Goal: Check status: Check status

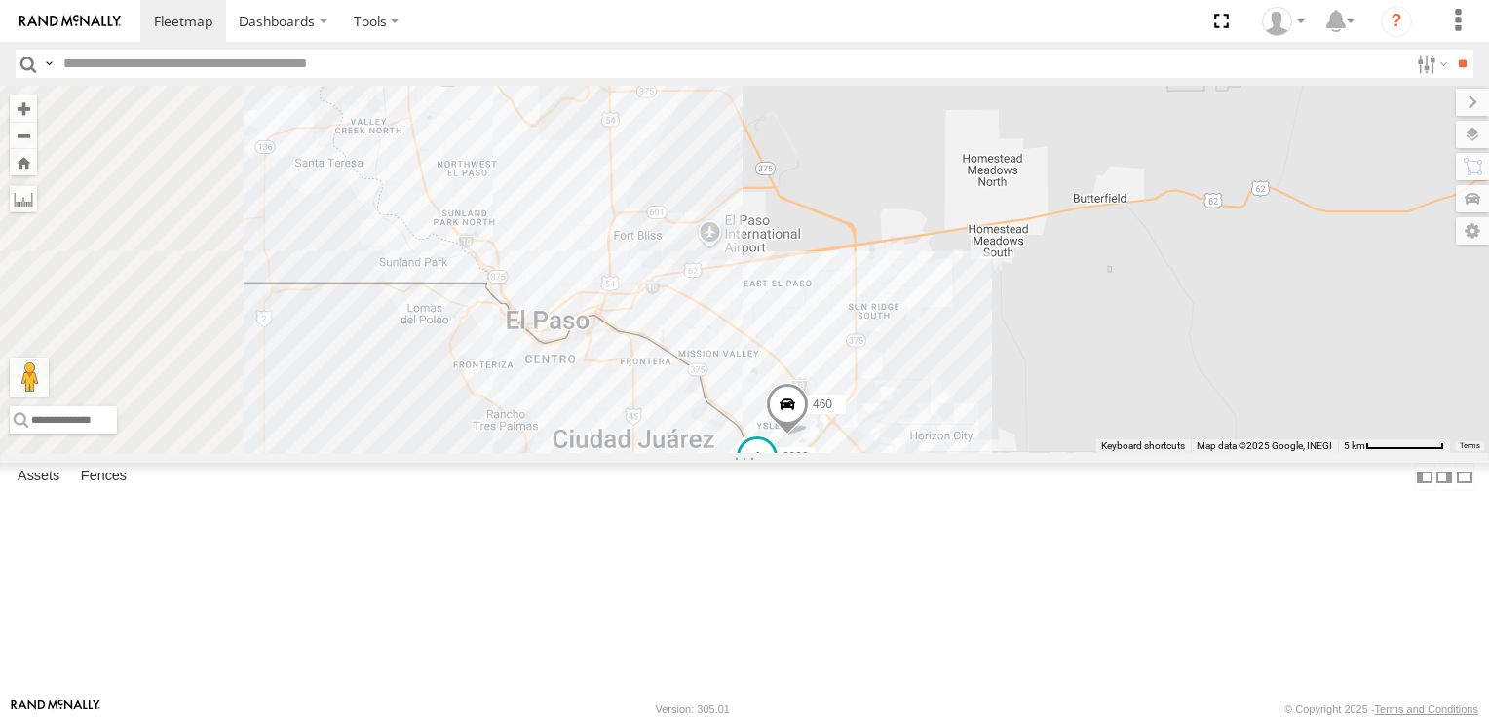
click at [779, 487] on span at bounding box center [757, 461] width 43 height 53
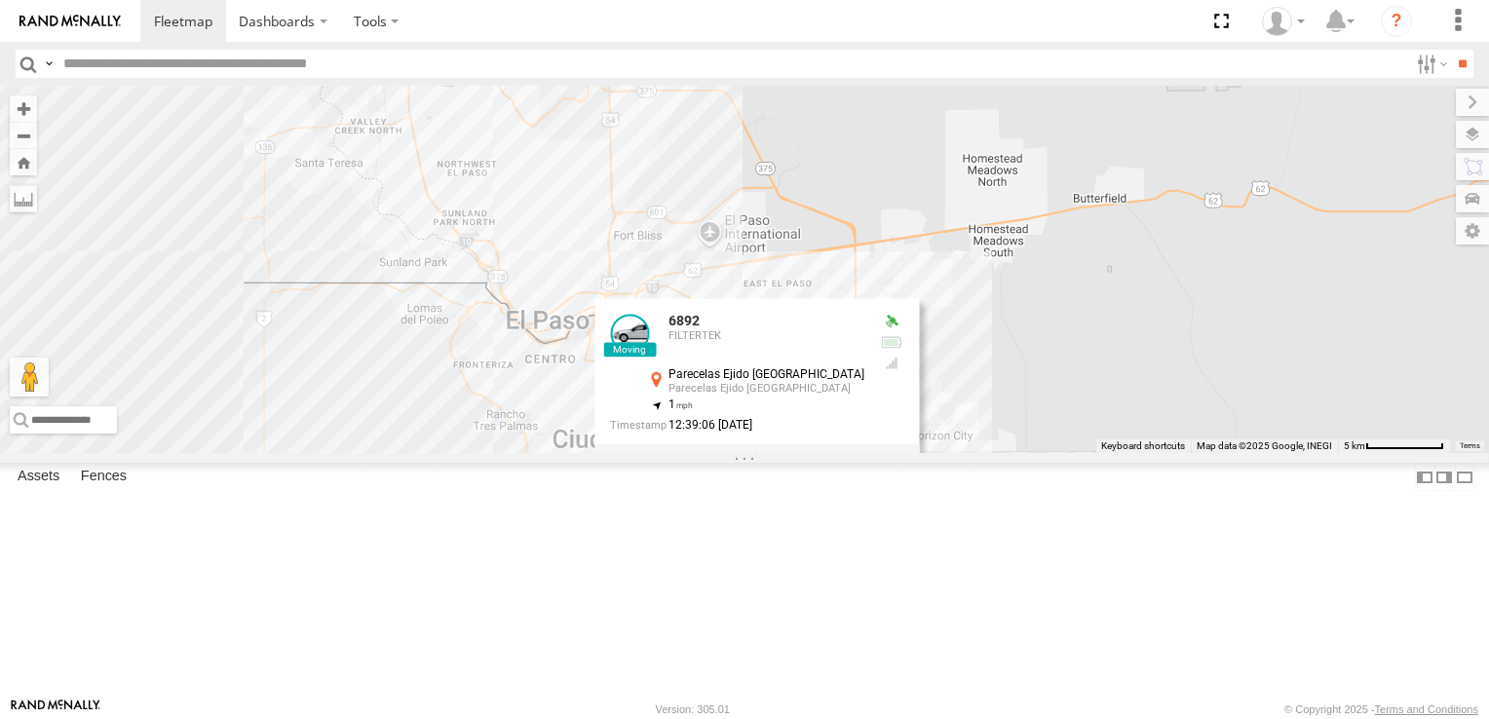
click at [1071, 453] on div "8662 6892 460 6892 FILTERTEK Parecelas Ejido Zaragoza Parecelas Ejido Zaragoza …" at bounding box center [744, 269] width 1489 height 367
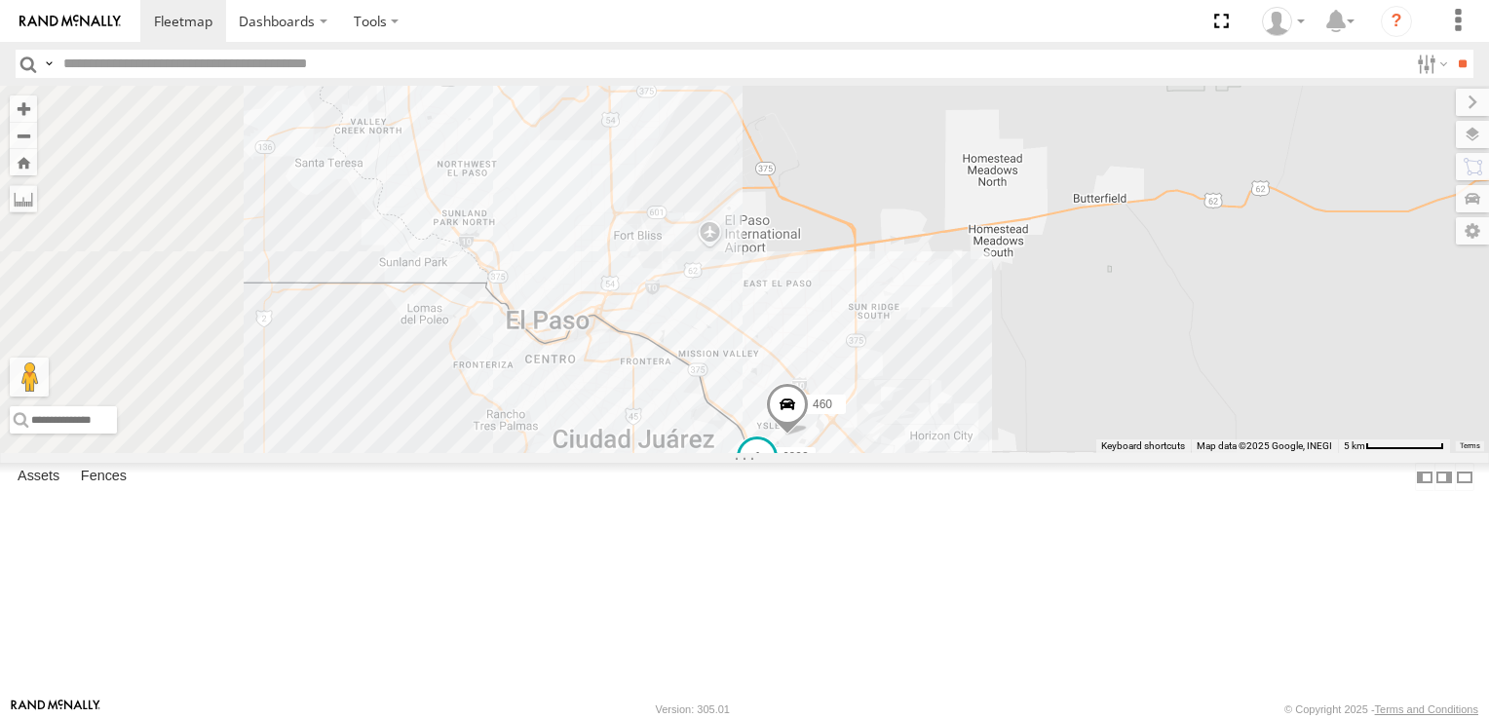
click at [775, 474] on span at bounding box center [757, 456] width 35 height 35
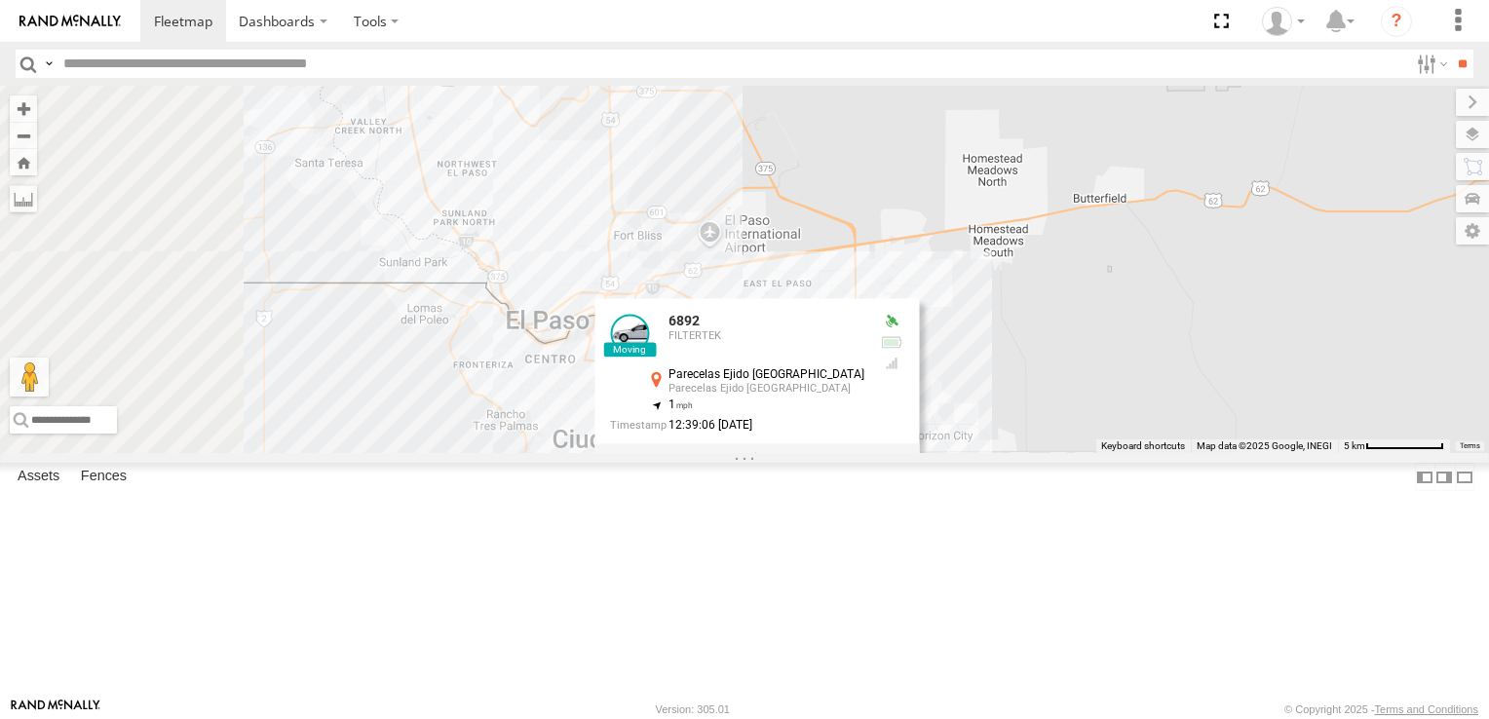
click at [864, 342] on div "FILTERTEK" at bounding box center [767, 336] width 196 height 12
click at [1326, 453] on div "8662 6892 460 6892 FILTERTEK Parecelas Ejido Zaragoza Parecelas Ejido Zaragoza …" at bounding box center [744, 269] width 1489 height 367
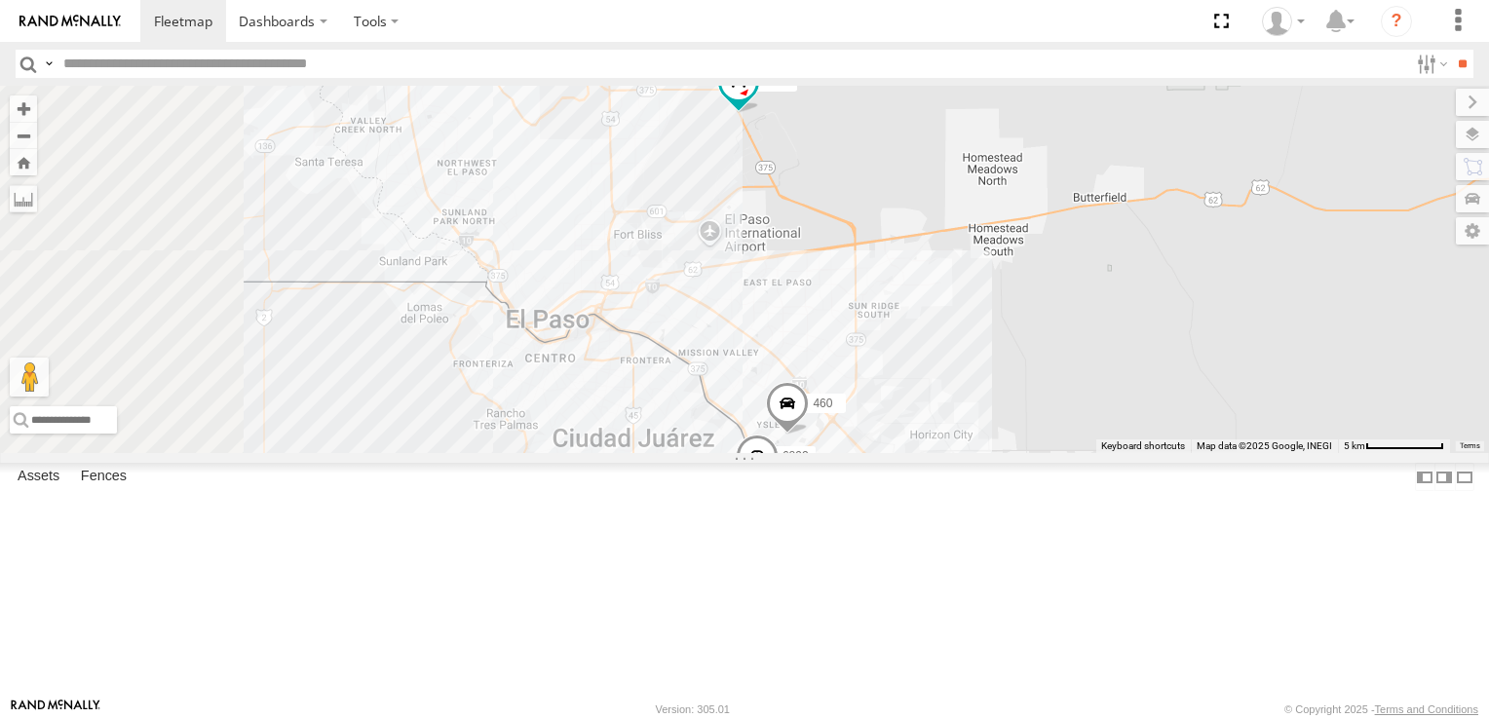
click at [779, 486] on span at bounding box center [757, 460] width 43 height 53
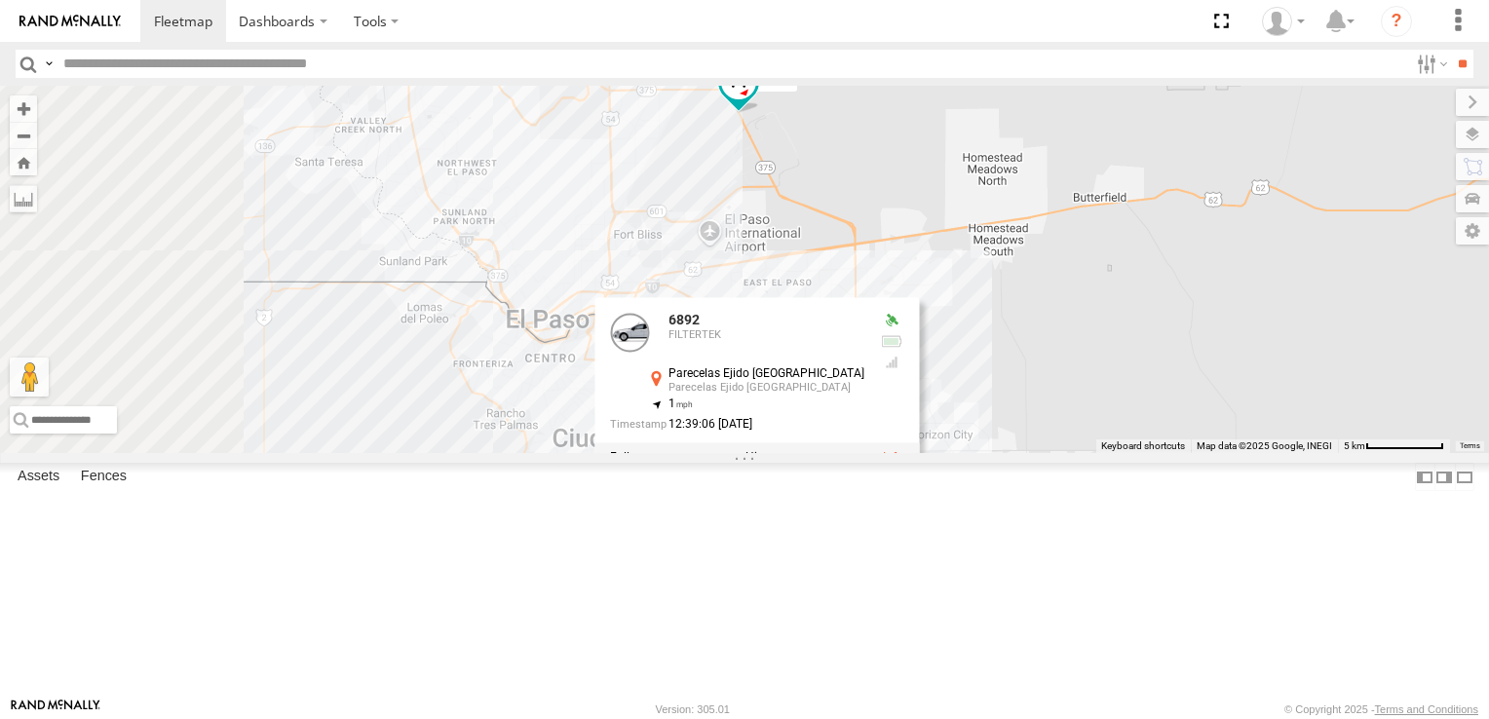
click at [1290, 453] on div "8662 6892 460 6892 FILTERTEK Parecelas Ejido Zaragoza Parecelas Ejido Zaragoza …" at bounding box center [744, 269] width 1489 height 367
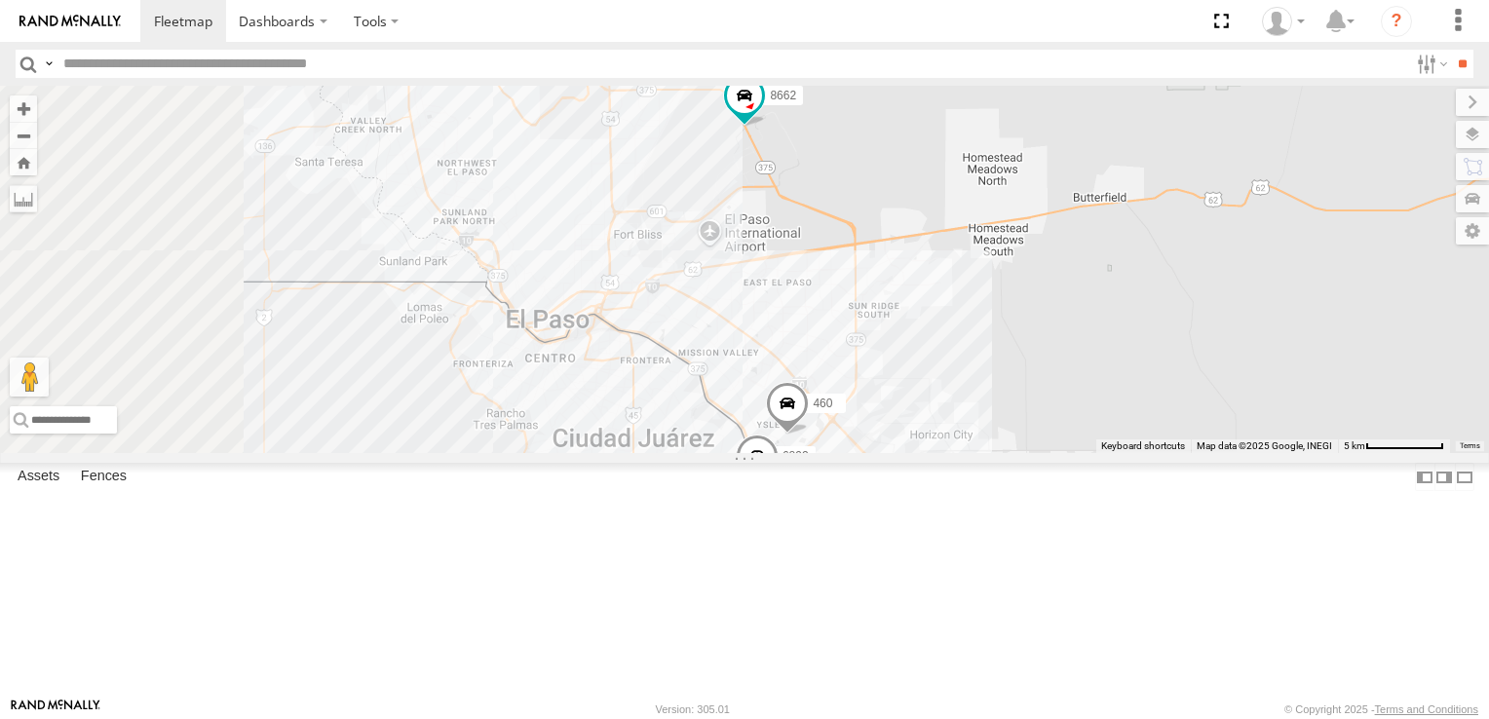
click at [779, 486] on span at bounding box center [757, 460] width 43 height 53
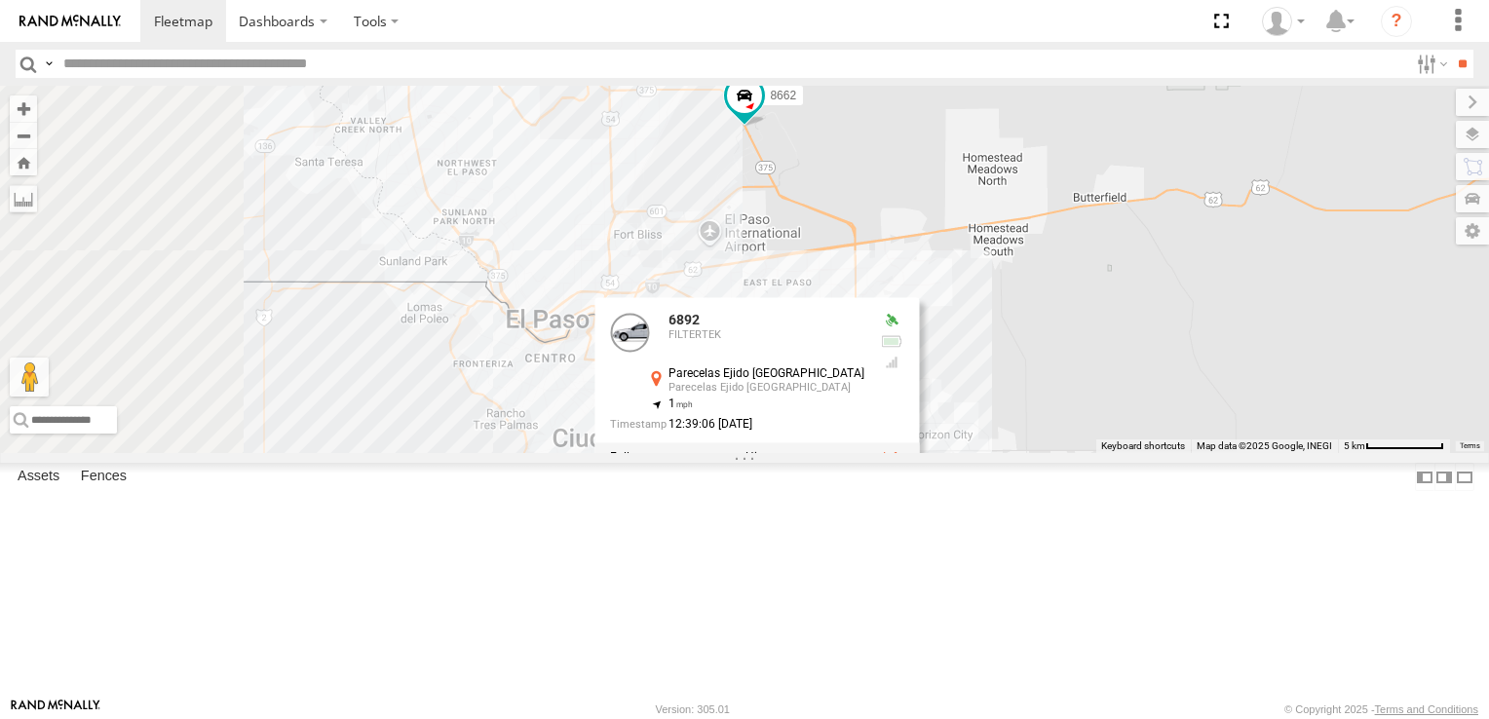
click at [919, 472] on div at bounding box center [756, 456] width 325 height 29
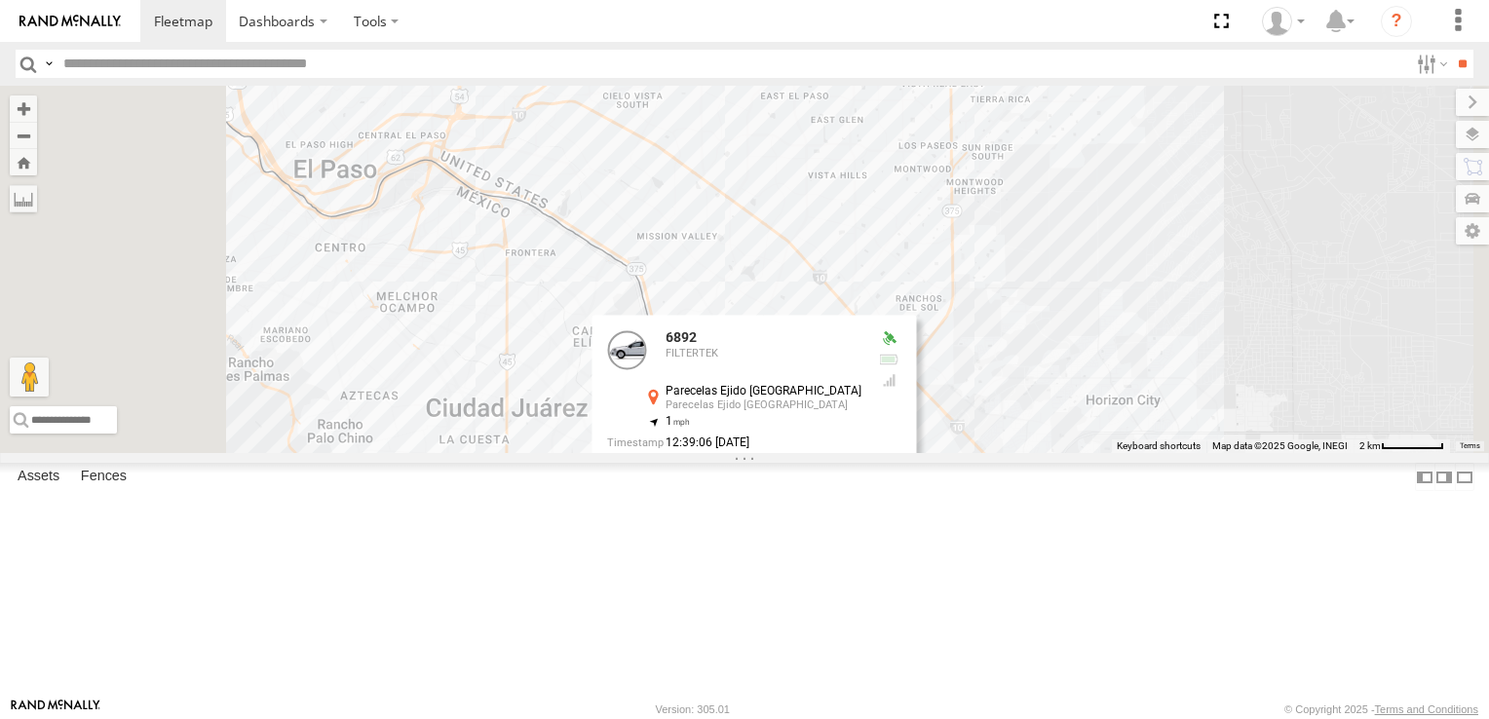
click at [916, 490] on div "6892 FILTERTEK Parecelas Ejido Zaragoza Parecelas Ejido Zaragoza 31.6612 , -106…" at bounding box center [754, 402] width 325 height 175
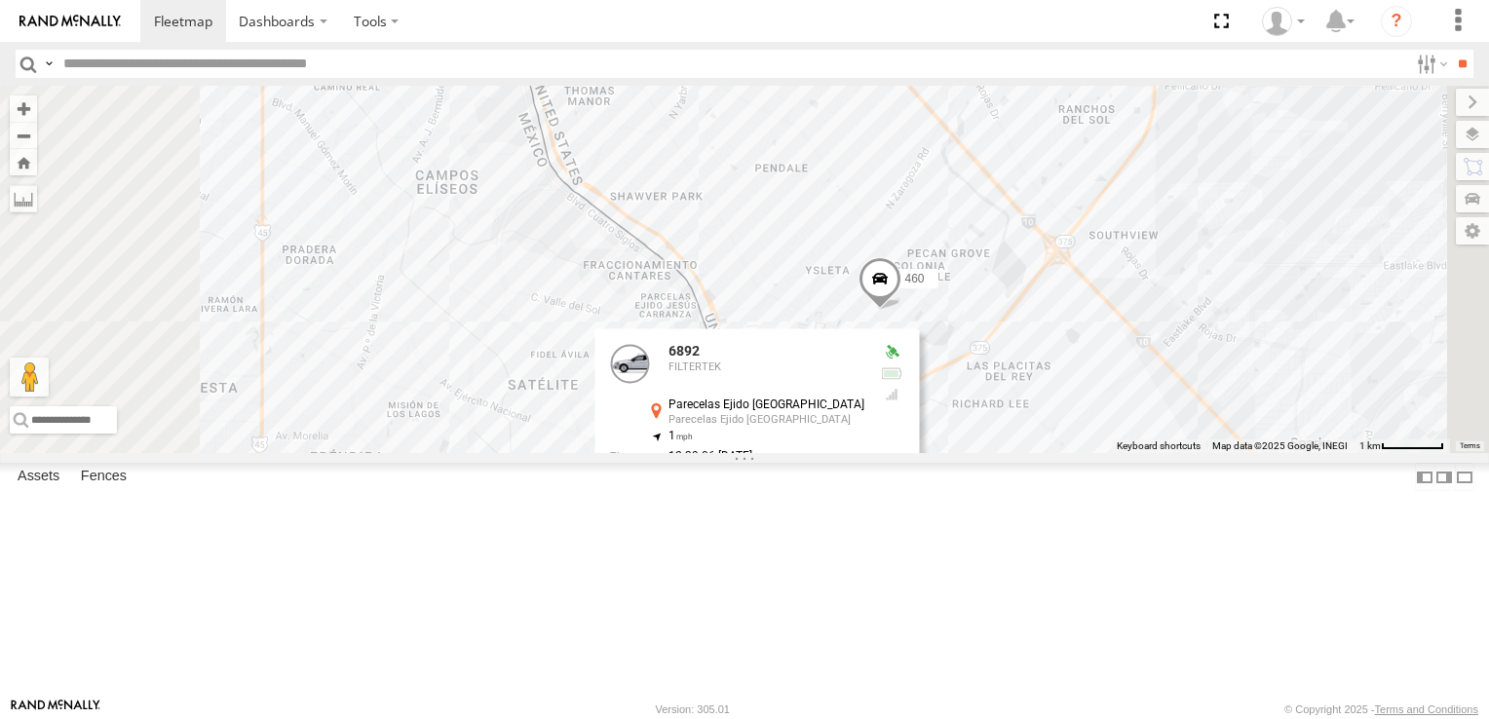
click at [784, 496] on label at bounding box center [765, 489] width 38 height 14
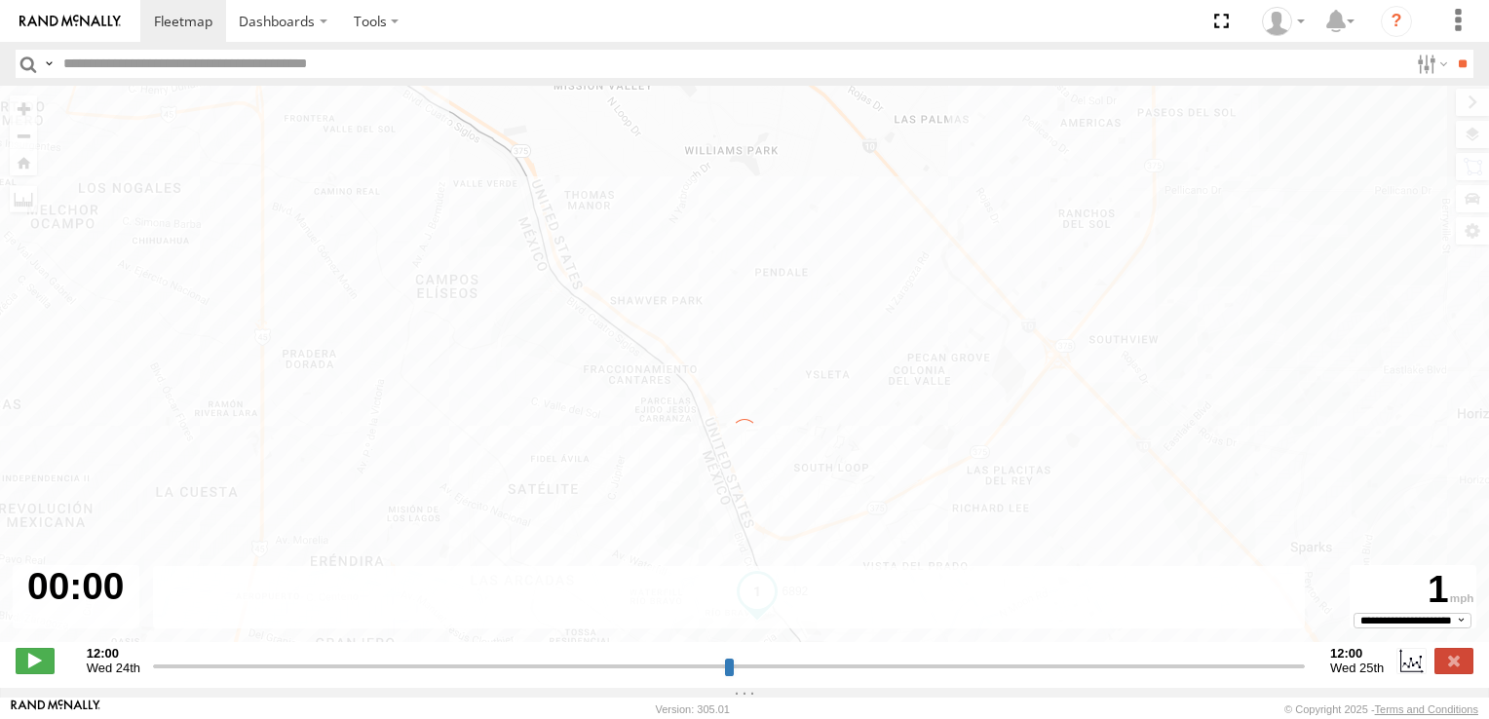
type input "**********"
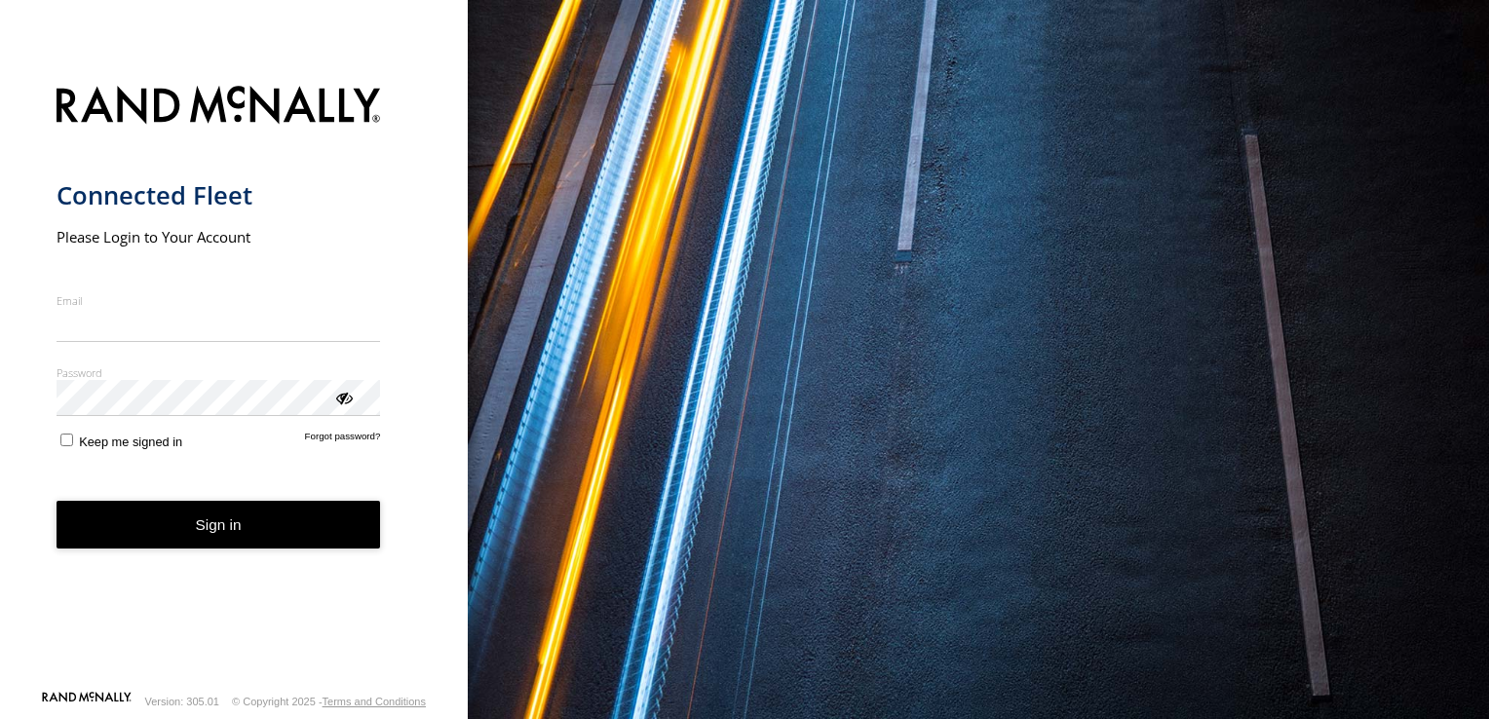
type input "**********"
click at [250, 554] on form "**********" at bounding box center [235, 382] width 356 height 616
click at [270, 523] on button "Sign in" at bounding box center [219, 525] width 325 height 48
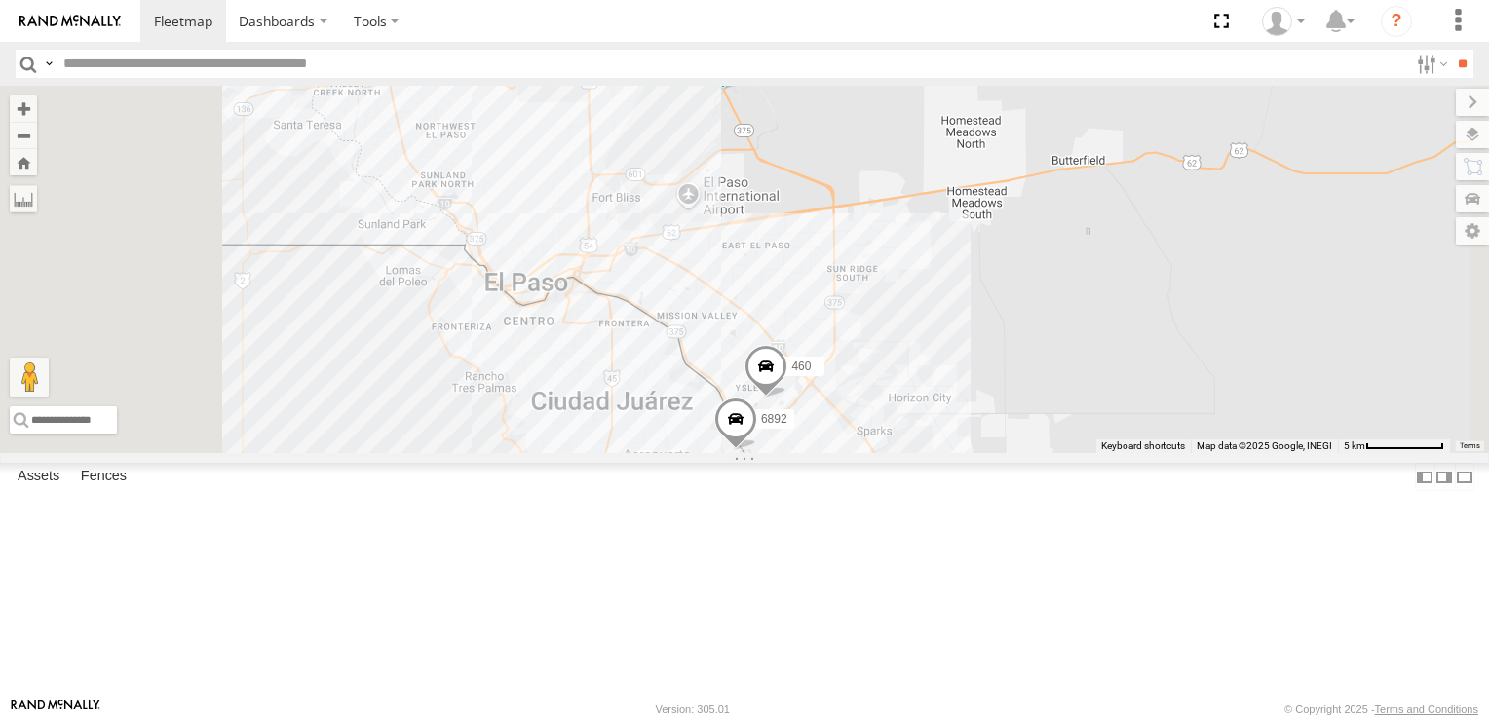
click at [757, 449] on span at bounding box center [735, 423] width 43 height 53
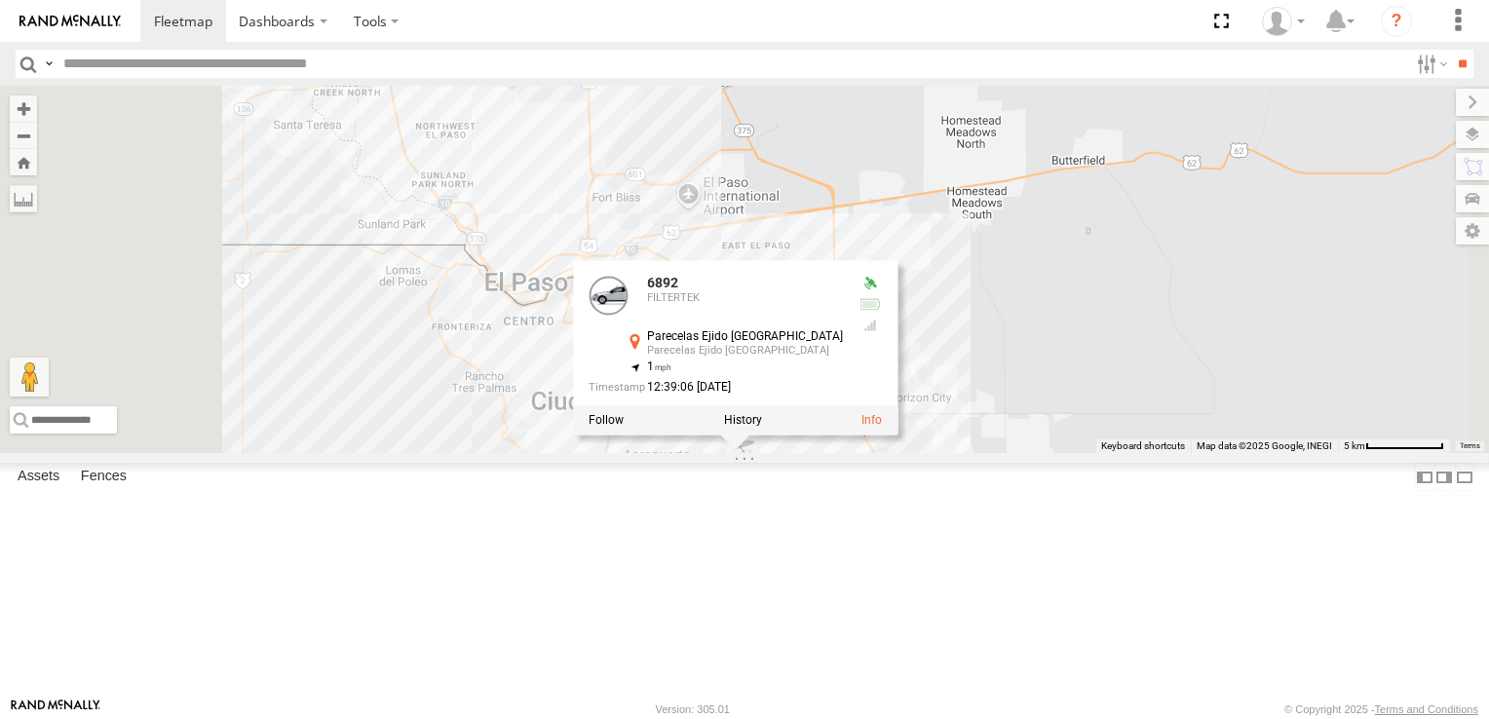
click at [898, 436] on div "6892 FILTERTEK Parecelas Ejido Zaragoza Parecelas Ejido Zaragoza 31.6612 , -106…" at bounding box center [735, 347] width 325 height 175
click at [1076, 453] on div "8662 6892 460 6892 FILTERTEK Parecelas Ejido Zaragoza Parecelas Ejido Zaragoza …" at bounding box center [744, 269] width 1489 height 367
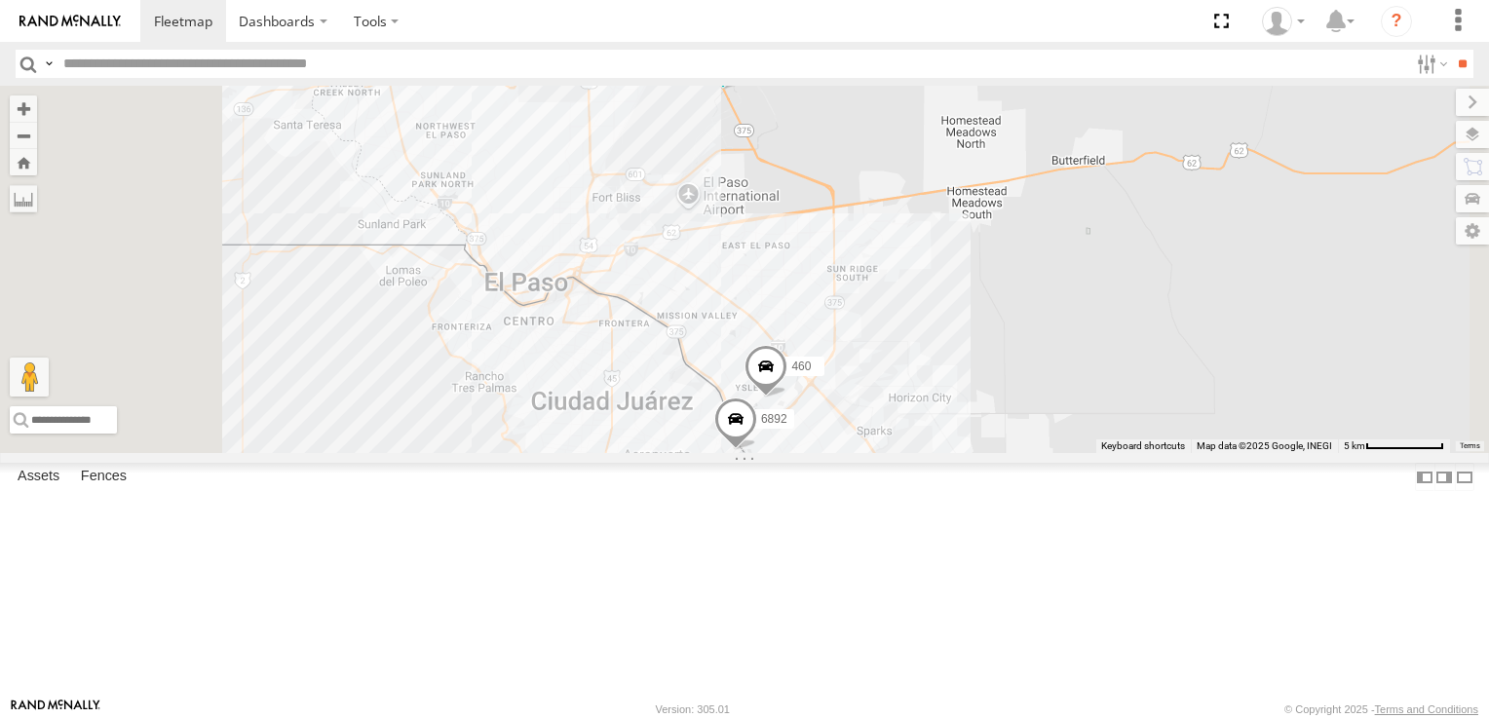
click at [757, 449] on span at bounding box center [735, 423] width 43 height 53
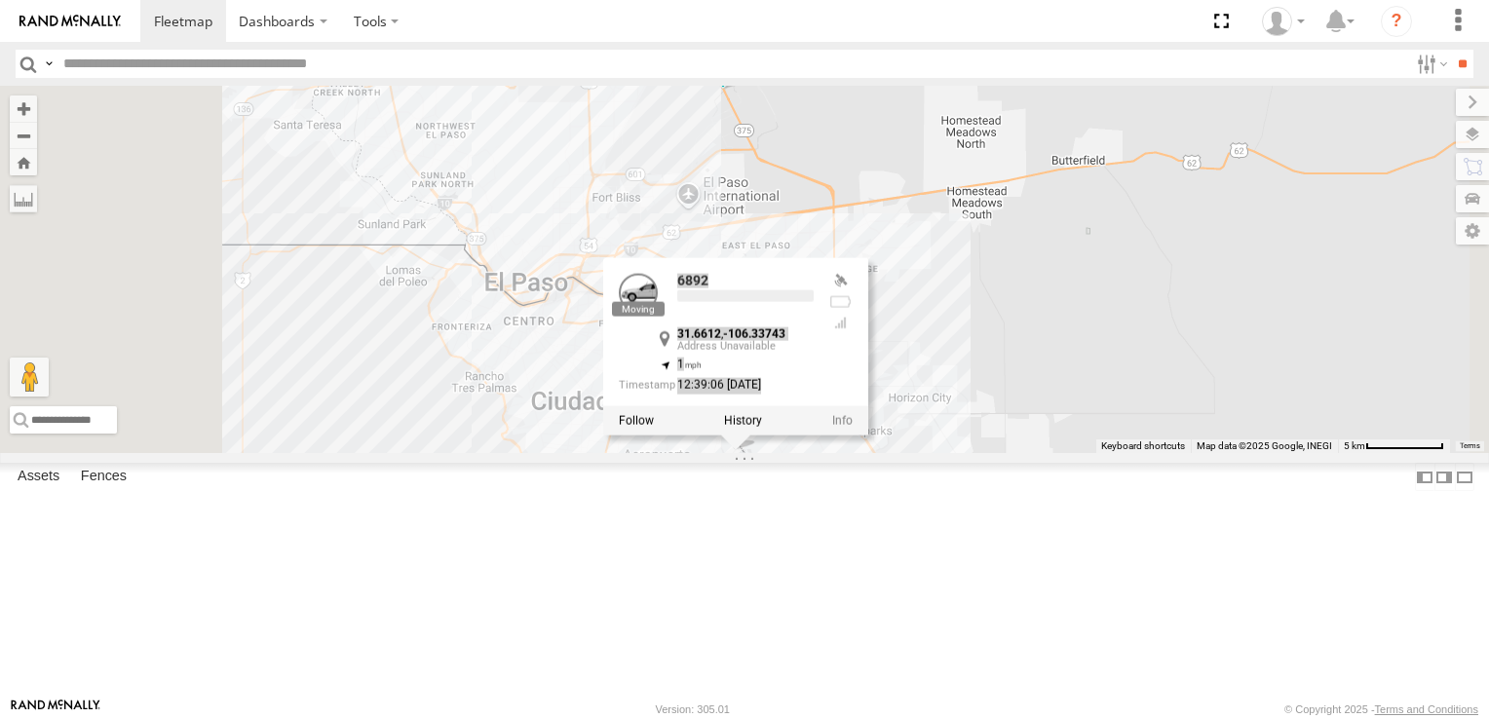
click at [868, 435] on div "6892 31.6612 , -106.33743 1 12:39:06 08/12/2025" at bounding box center [735, 345] width 265 height 177
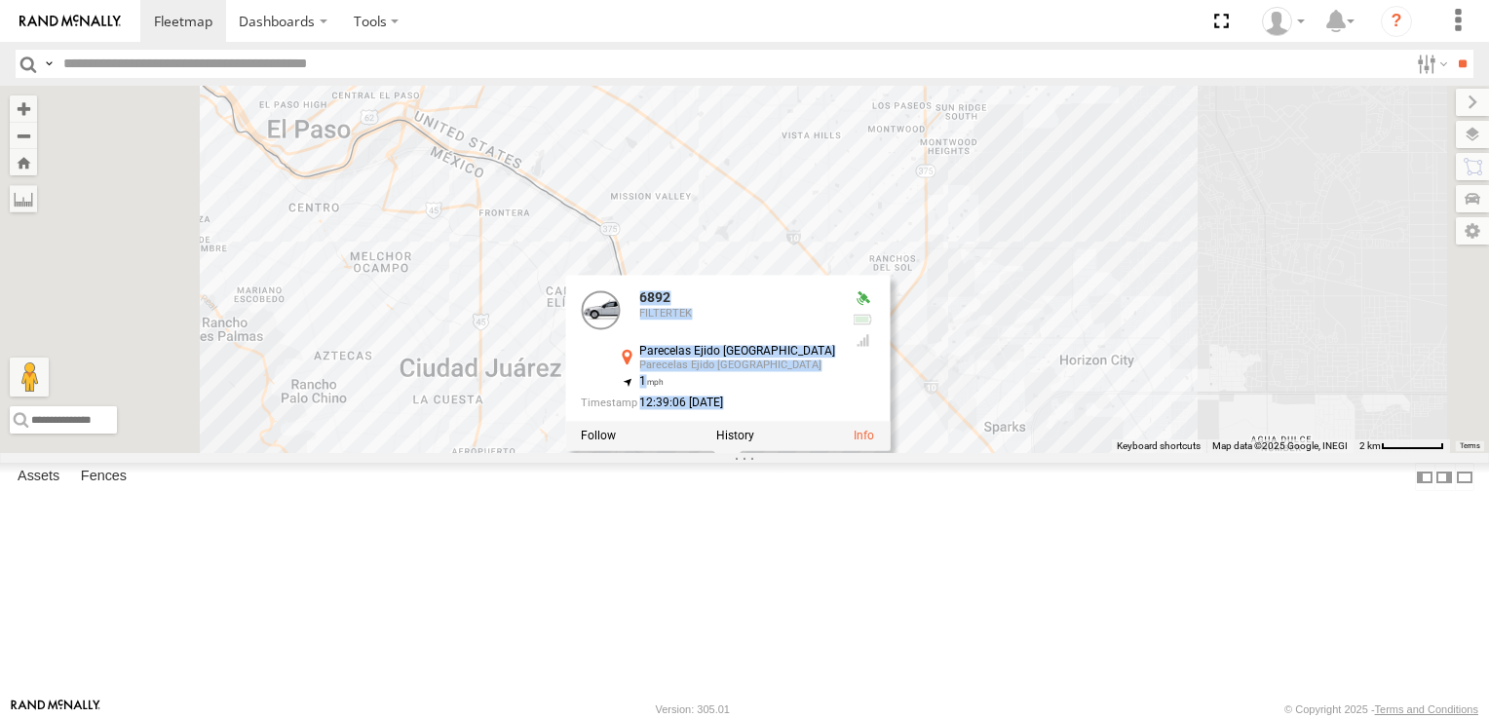
click at [1112, 453] on div "8662 6892 460 6892 FILTERTEK Parecelas Ejido Zaragoza Parecelas Ejido Zaragoza …" at bounding box center [744, 269] width 1489 height 367
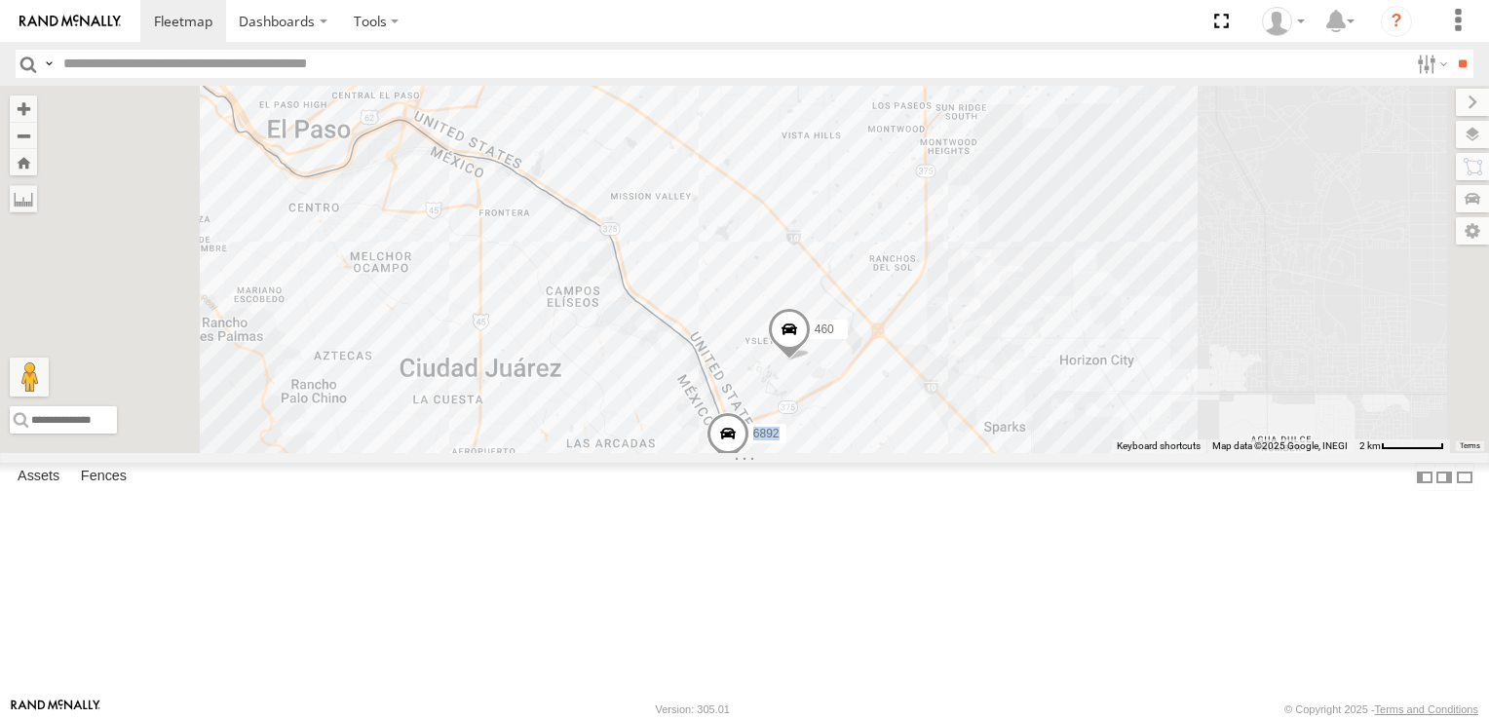
click at [749, 465] on span at bounding box center [728, 438] width 43 height 53
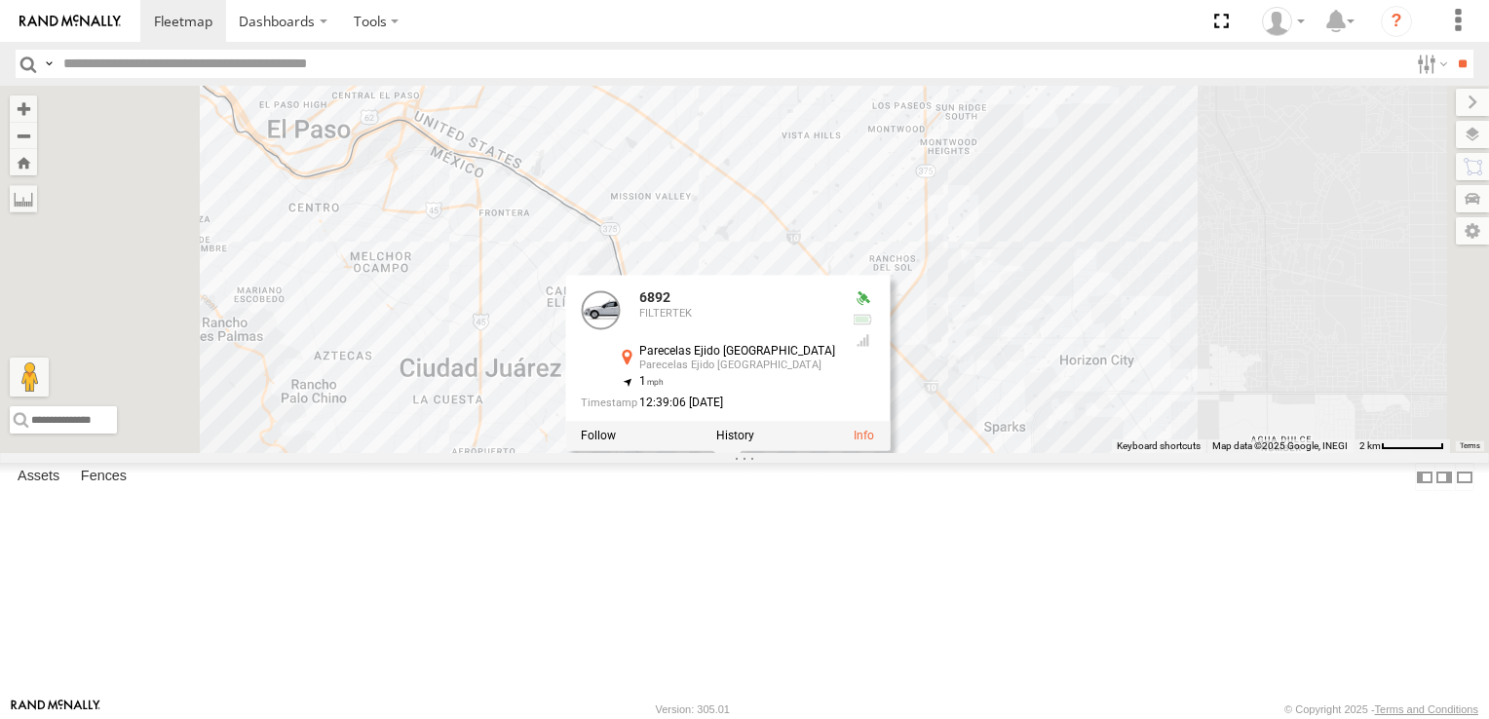
click at [890, 450] on div "6892 FILTERTEK Parecelas Ejido Zaragoza Parecelas Ejido Zaragoza 31.6612 , -106…" at bounding box center [727, 362] width 325 height 175
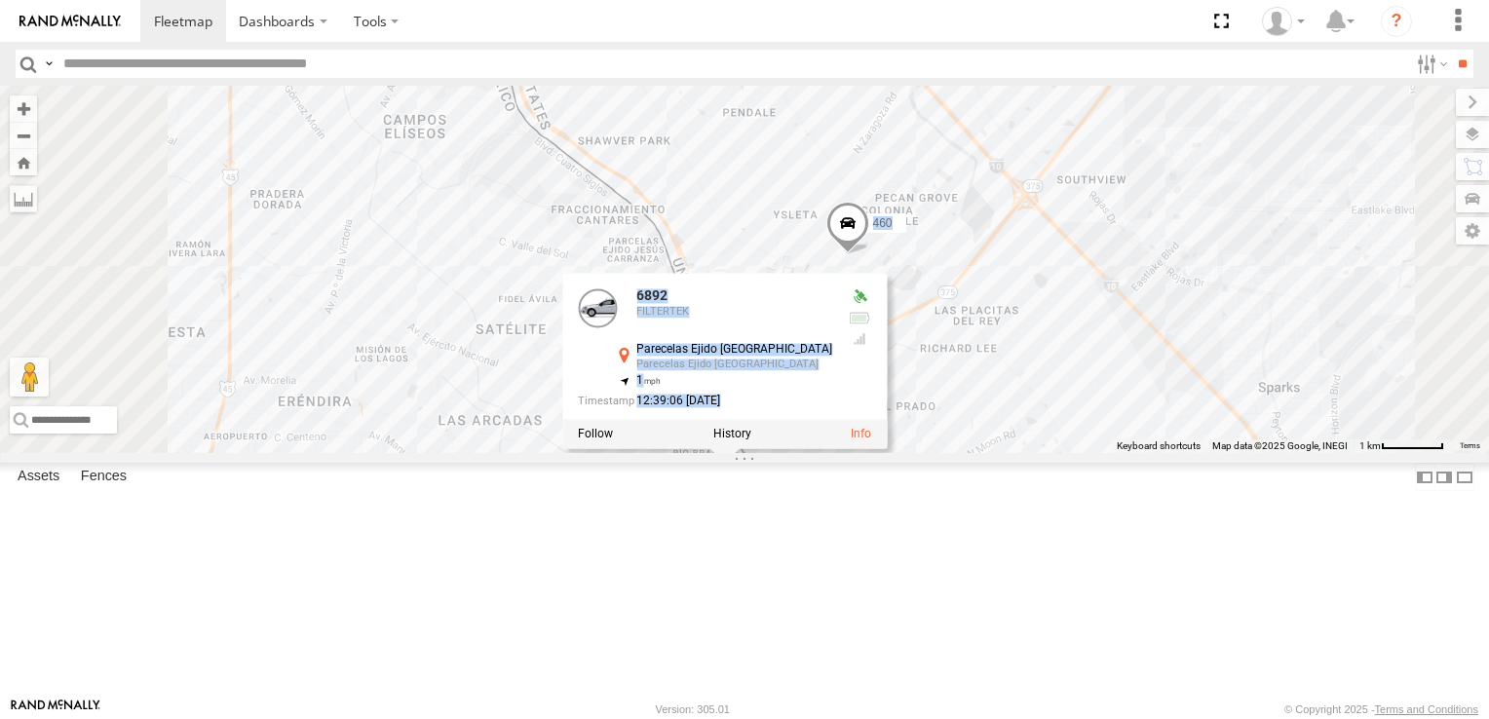
click at [887, 448] on div "6892 FILTERTEK Parecelas Ejido Zaragoza Parecelas Ejido Zaragoza 31.6612 , -106…" at bounding box center [724, 360] width 325 height 175
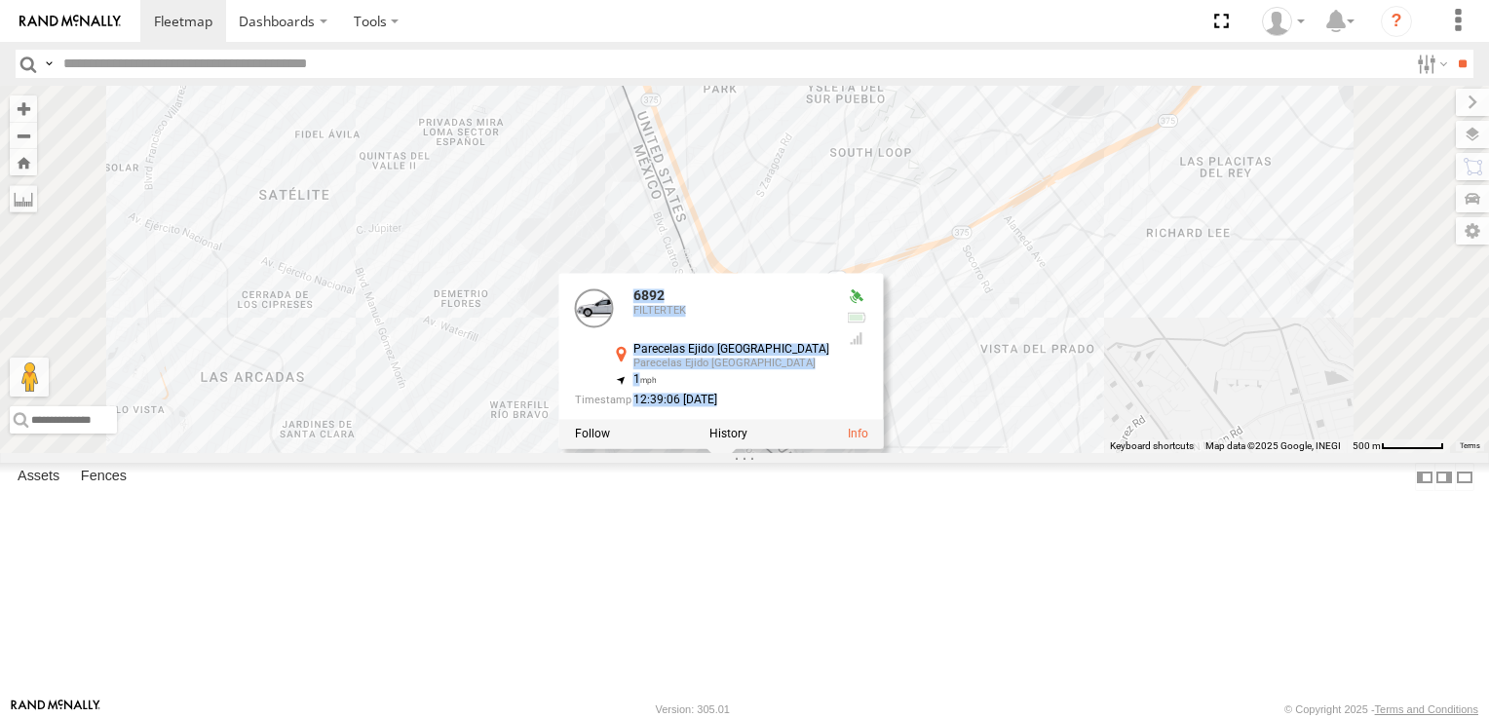
click at [1119, 453] on div "8662 6892 460 6892 FILTERTEK Parecelas Ejido Zaragoza Parecelas Ejido Zaragoza …" at bounding box center [744, 269] width 1489 height 367
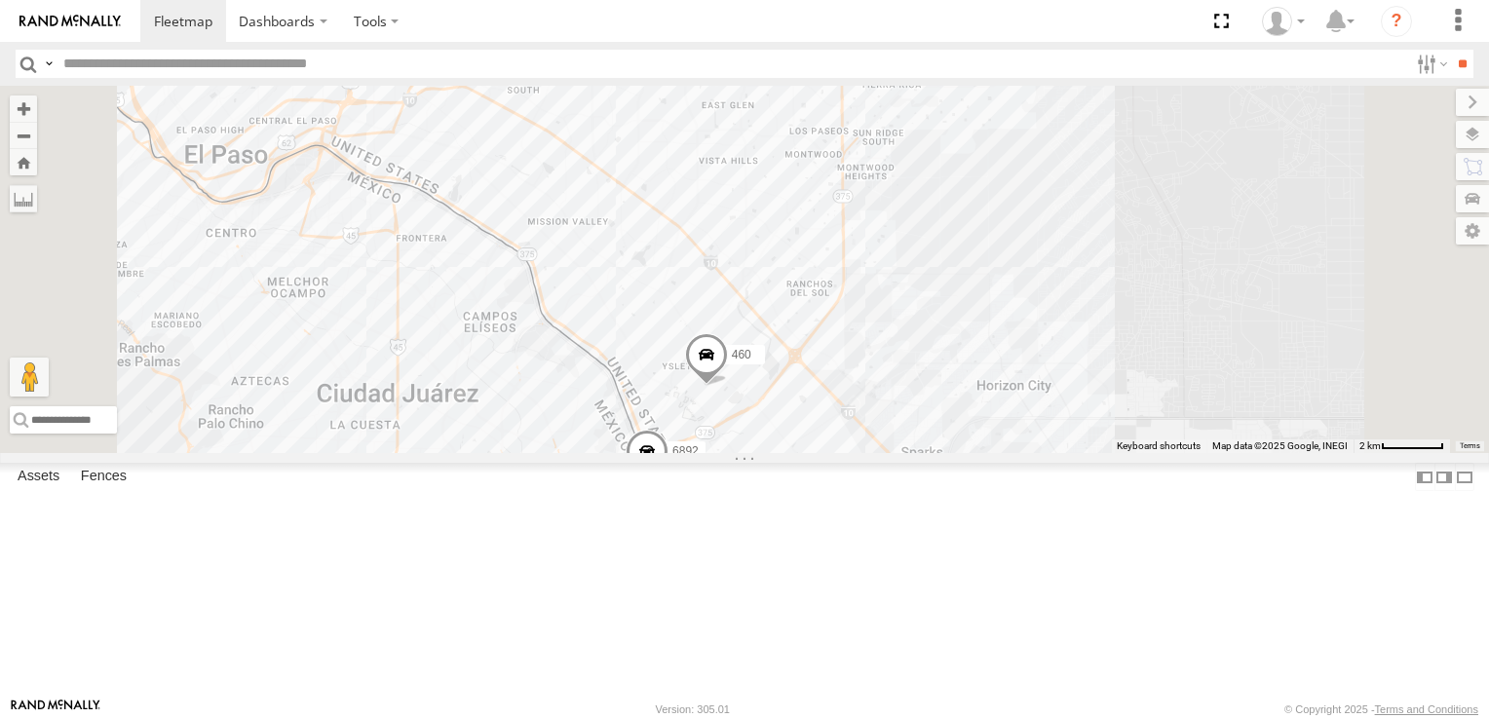
click at [669, 482] on span at bounding box center [647, 456] width 43 height 53
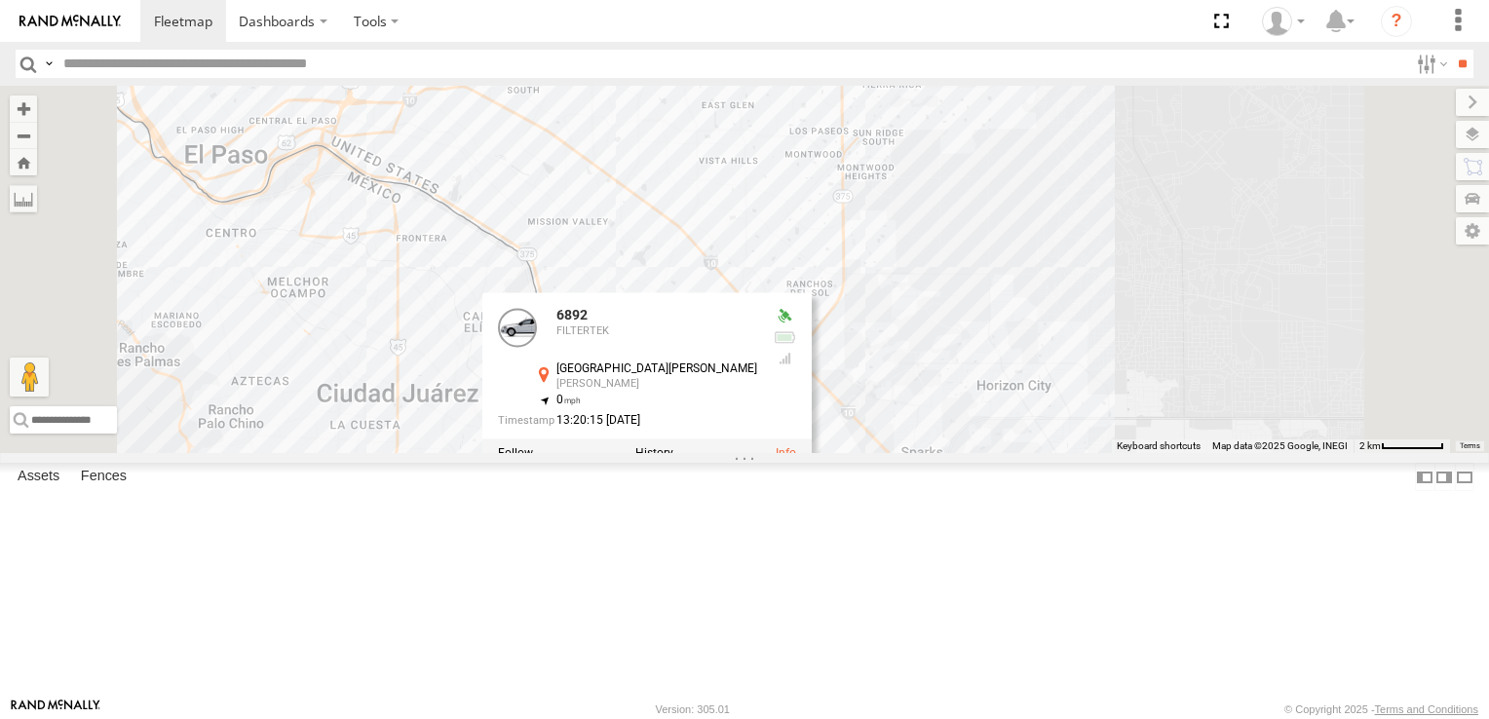
click at [942, 453] on div "6892 460 8662 6892 FILTERTEK Avenida Manuel J. Clouthier Waterfield 31.66347 , …" at bounding box center [744, 269] width 1489 height 367
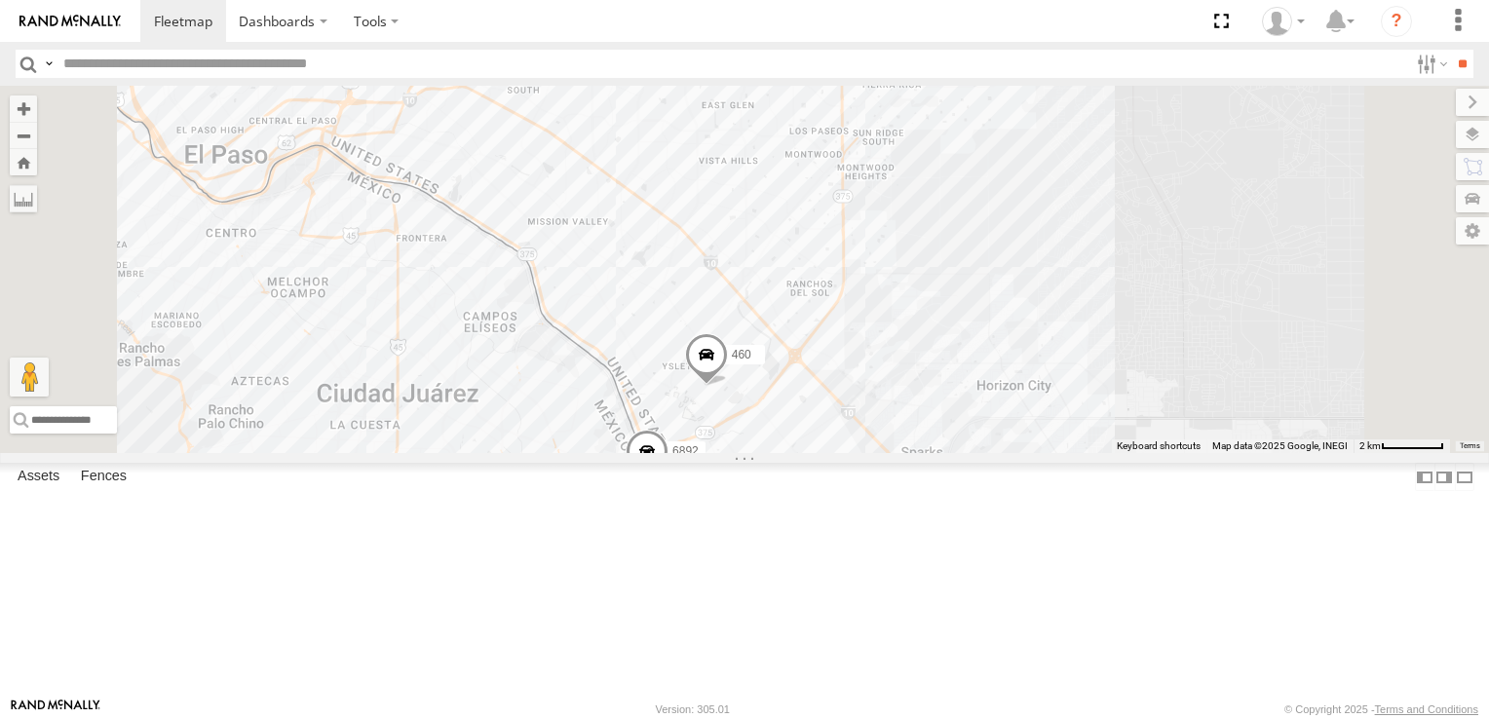
click at [669, 482] on span at bounding box center [647, 456] width 43 height 53
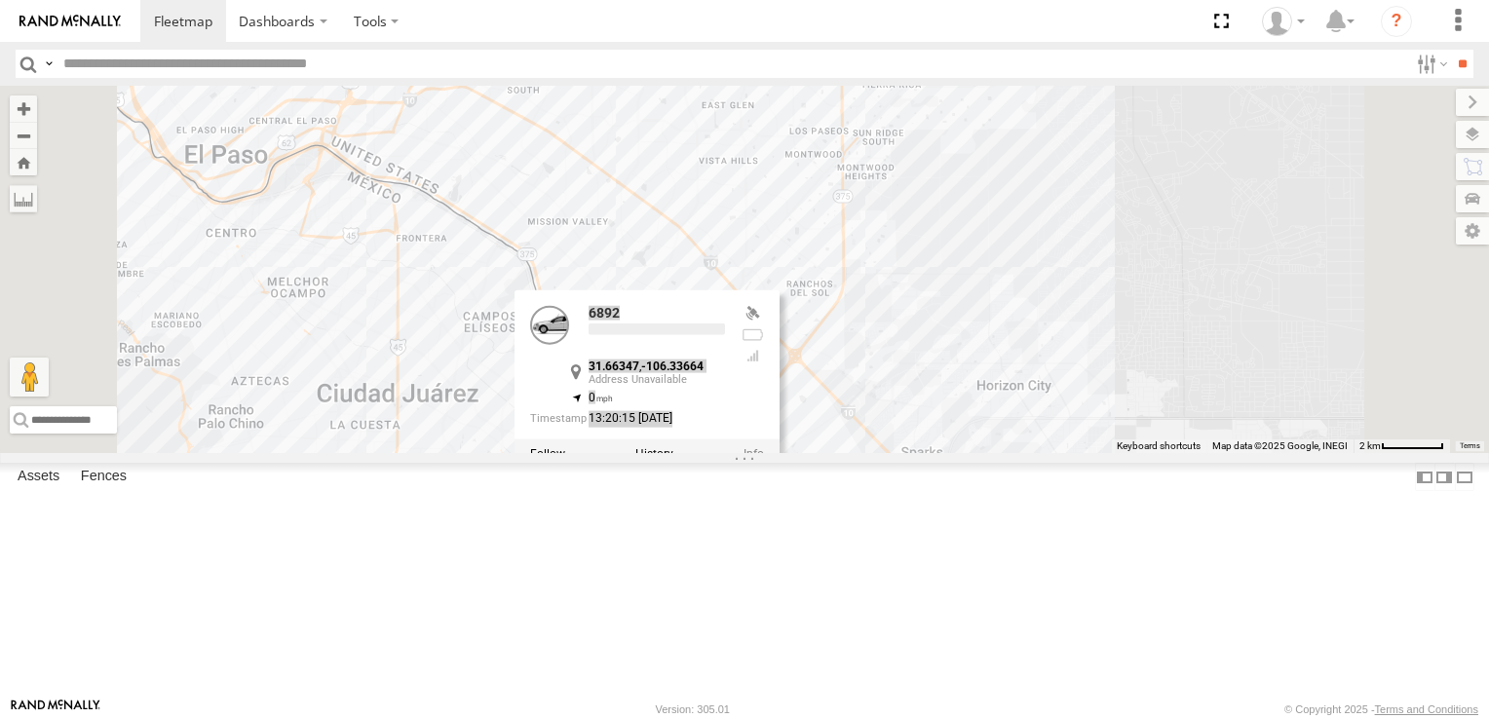
click at [780, 468] on div "6892 31.66347 , -106.33664 0 13:20:15 08/12/2025" at bounding box center [647, 378] width 265 height 177
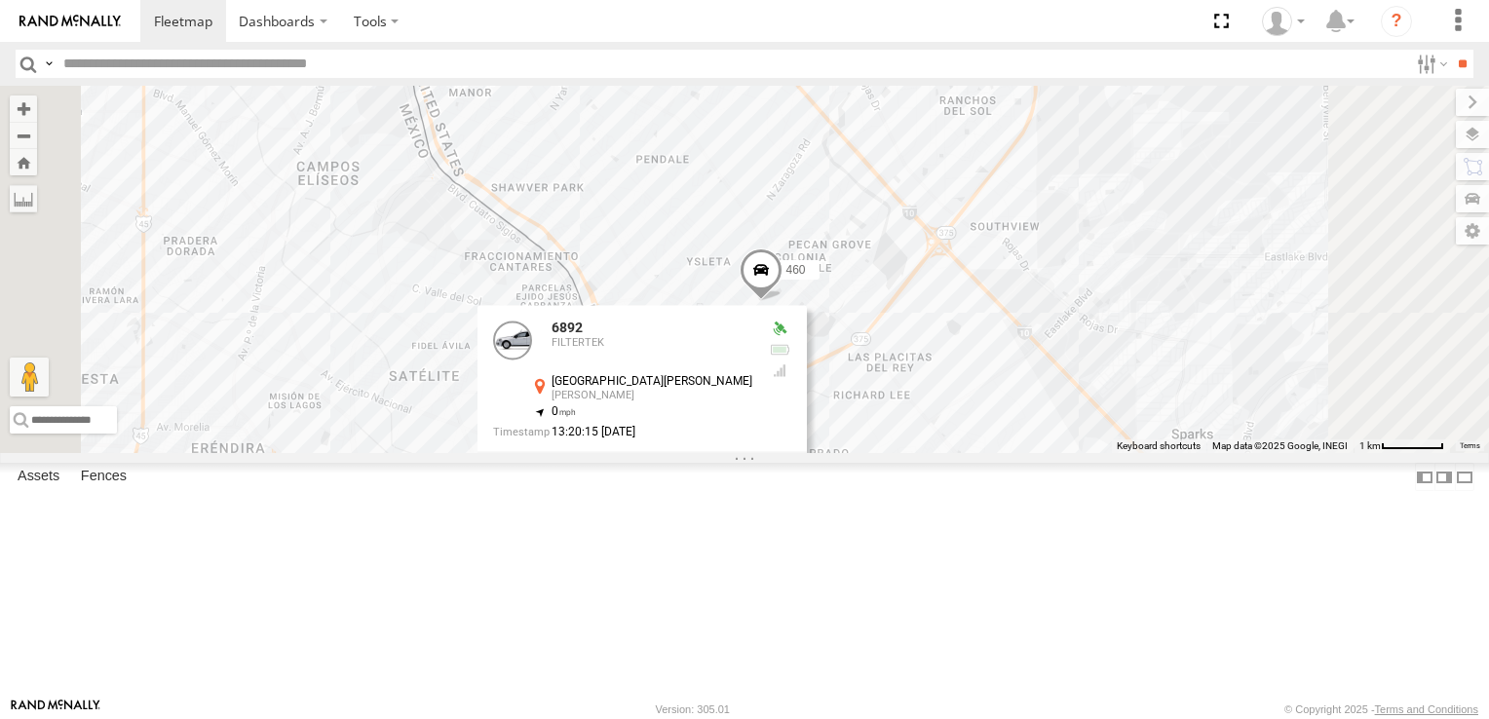
click at [669, 473] on label at bounding box center [650, 466] width 38 height 14
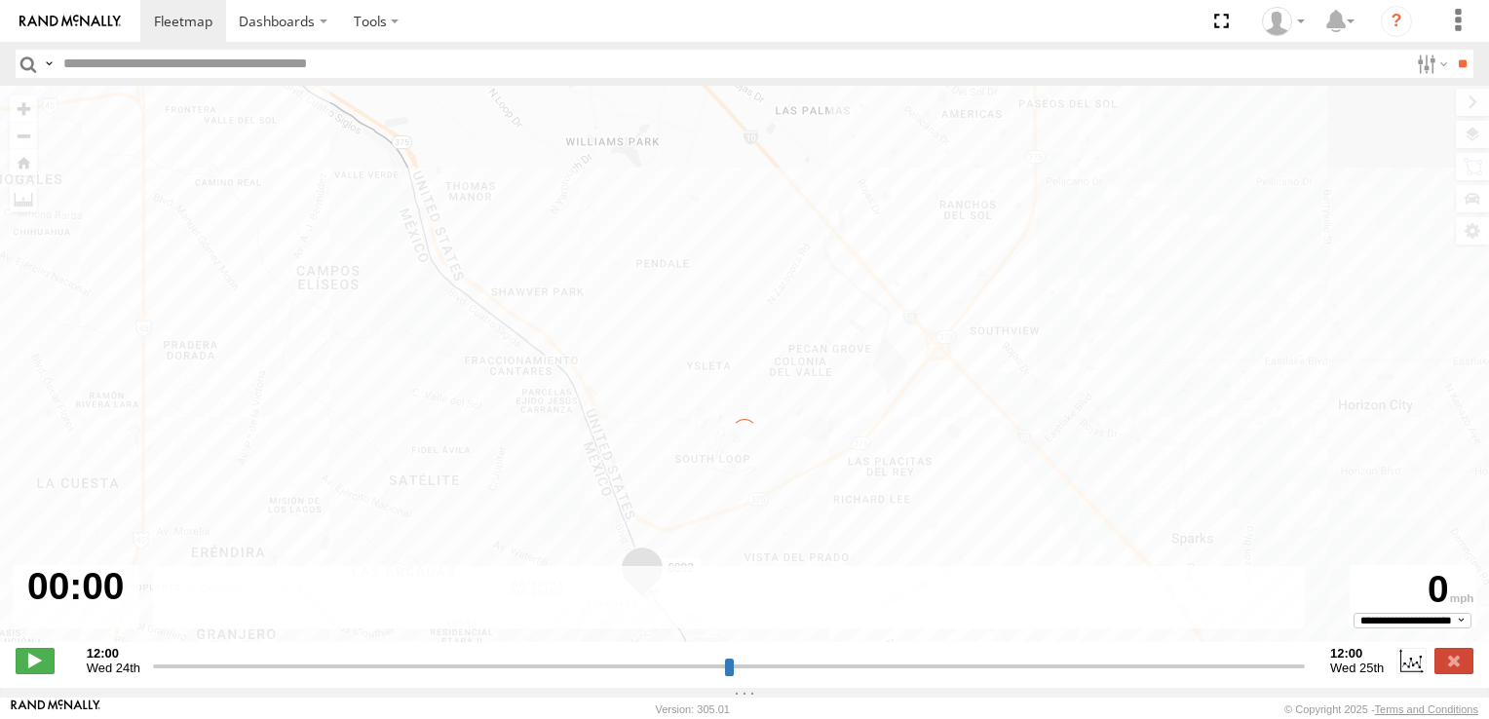
type input "**********"
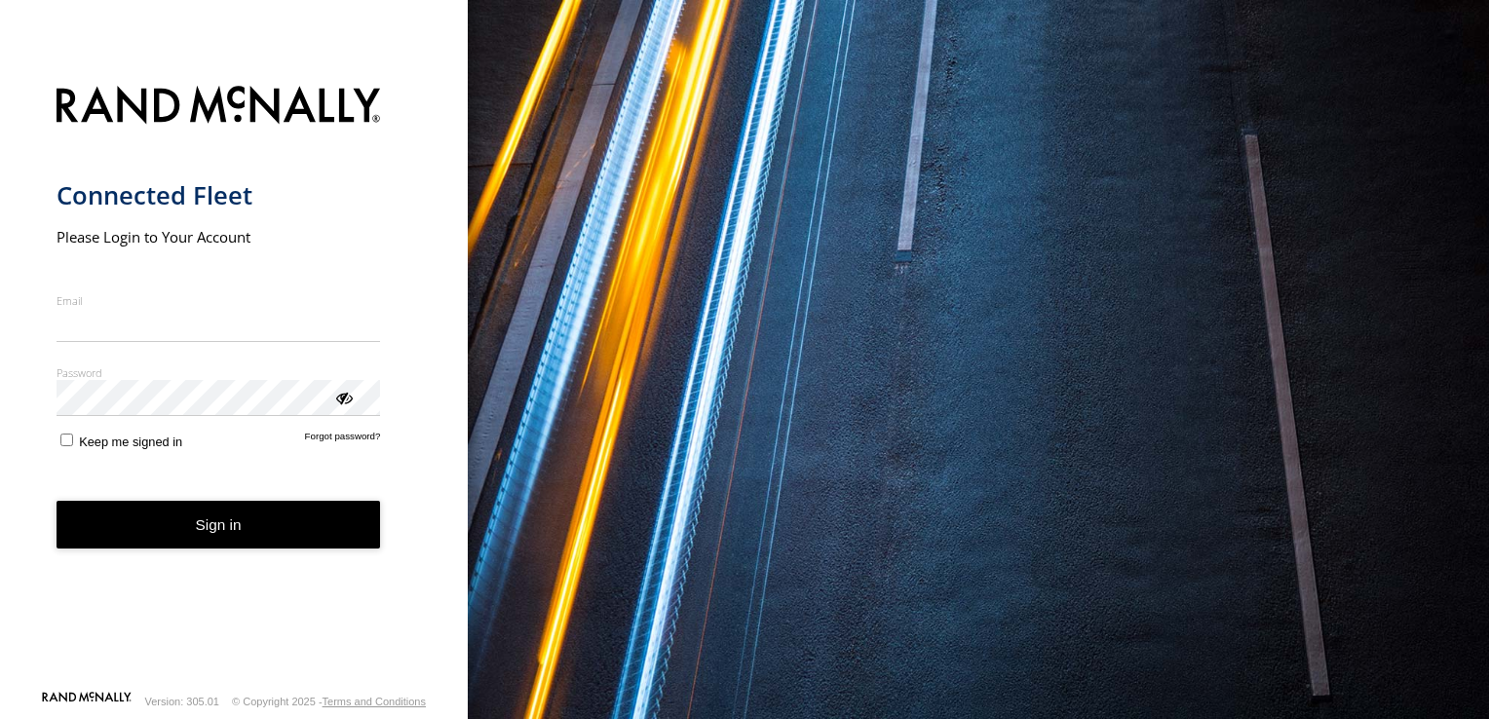
type input "**********"
click at [233, 537] on button "Sign in" at bounding box center [219, 525] width 325 height 48
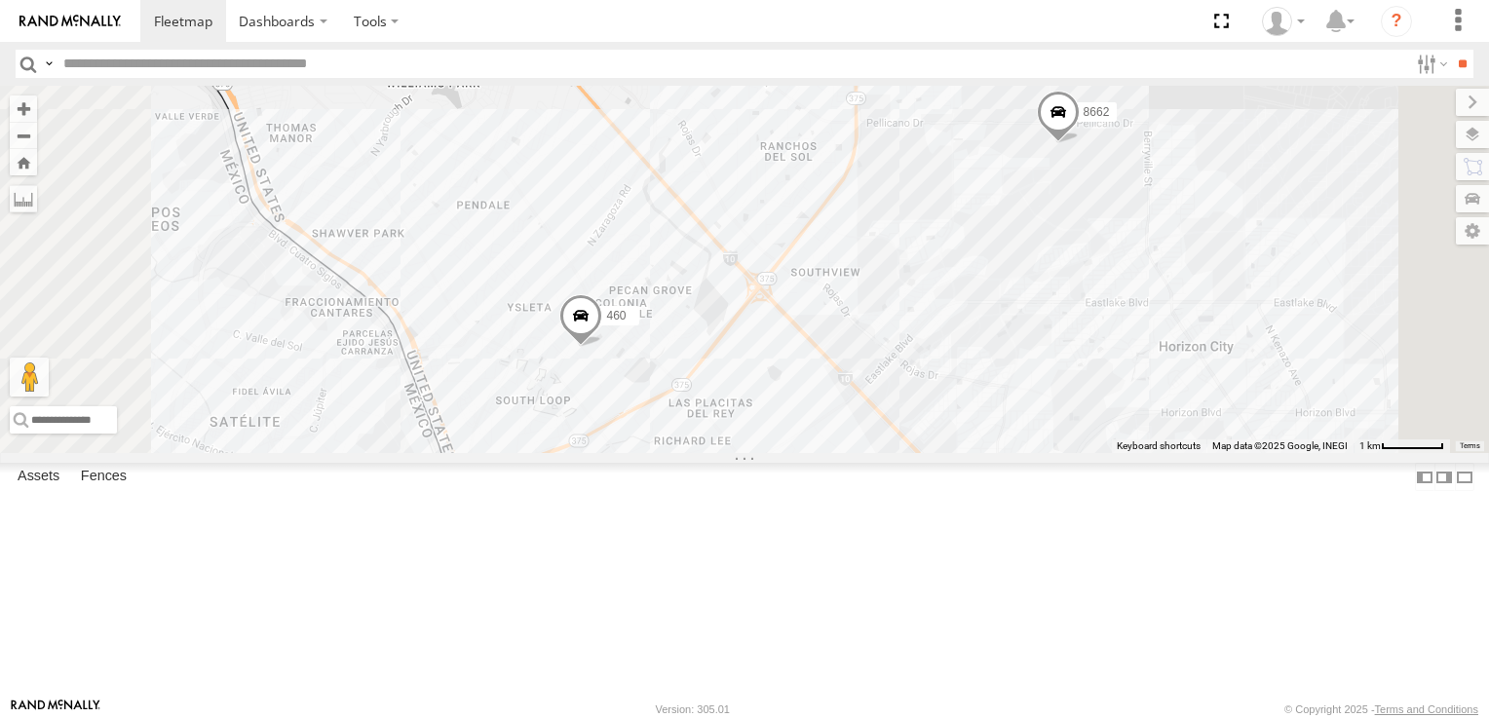
click at [1251, 352] on div "8662 460" at bounding box center [744, 269] width 1489 height 367
